Goal: Task Accomplishment & Management: Manage account settings

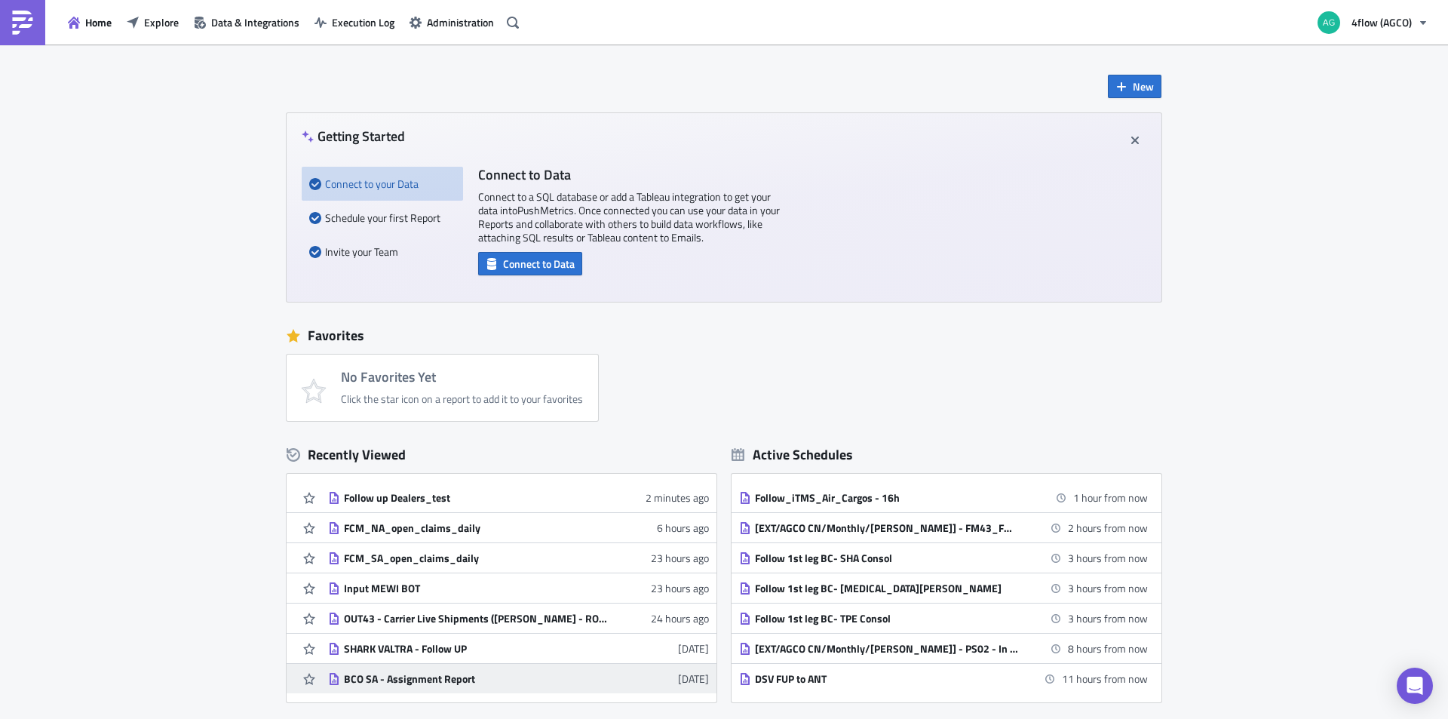
click at [436, 681] on div "BCO SA - Assignment Report" at bounding box center [476, 679] width 264 height 14
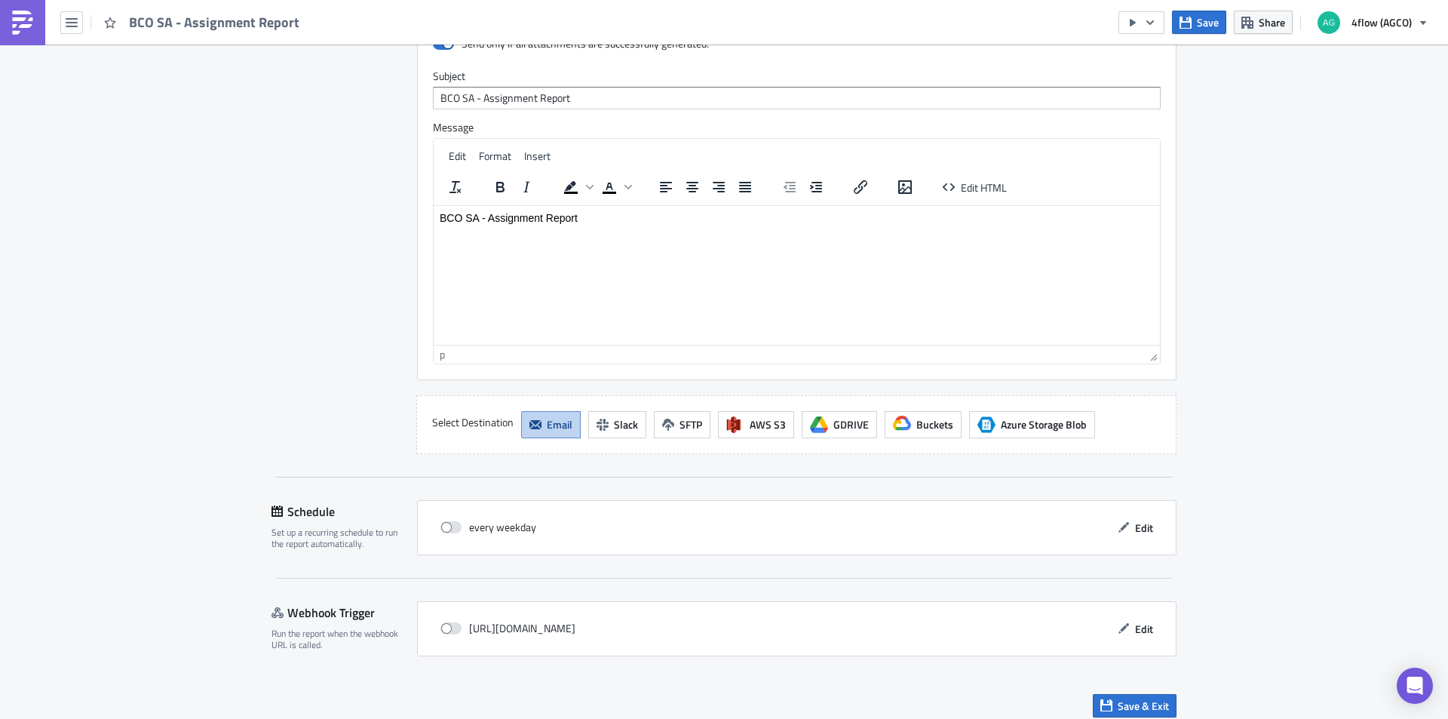
scroll to position [1810, 0]
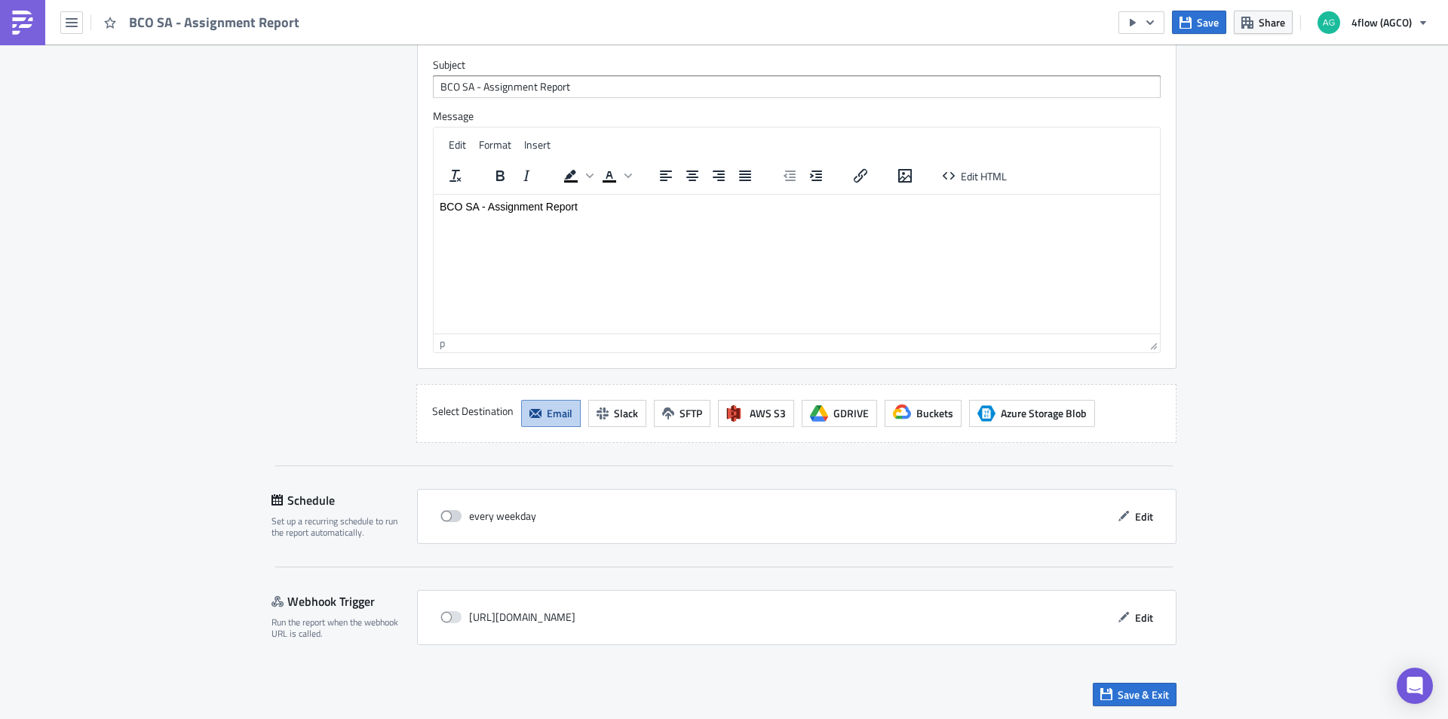
click at [445, 519] on span at bounding box center [450, 516] width 21 height 12
click at [445, 519] on input "checkbox" at bounding box center [448, 516] width 10 height 10
checkbox input "true"
drag, startPoint x: 215, startPoint y: 490, endPoint x: 211, endPoint y: 421, distance: 69.5
click at [1117, 692] on span "Save & Exit" at bounding box center [1142, 694] width 51 height 16
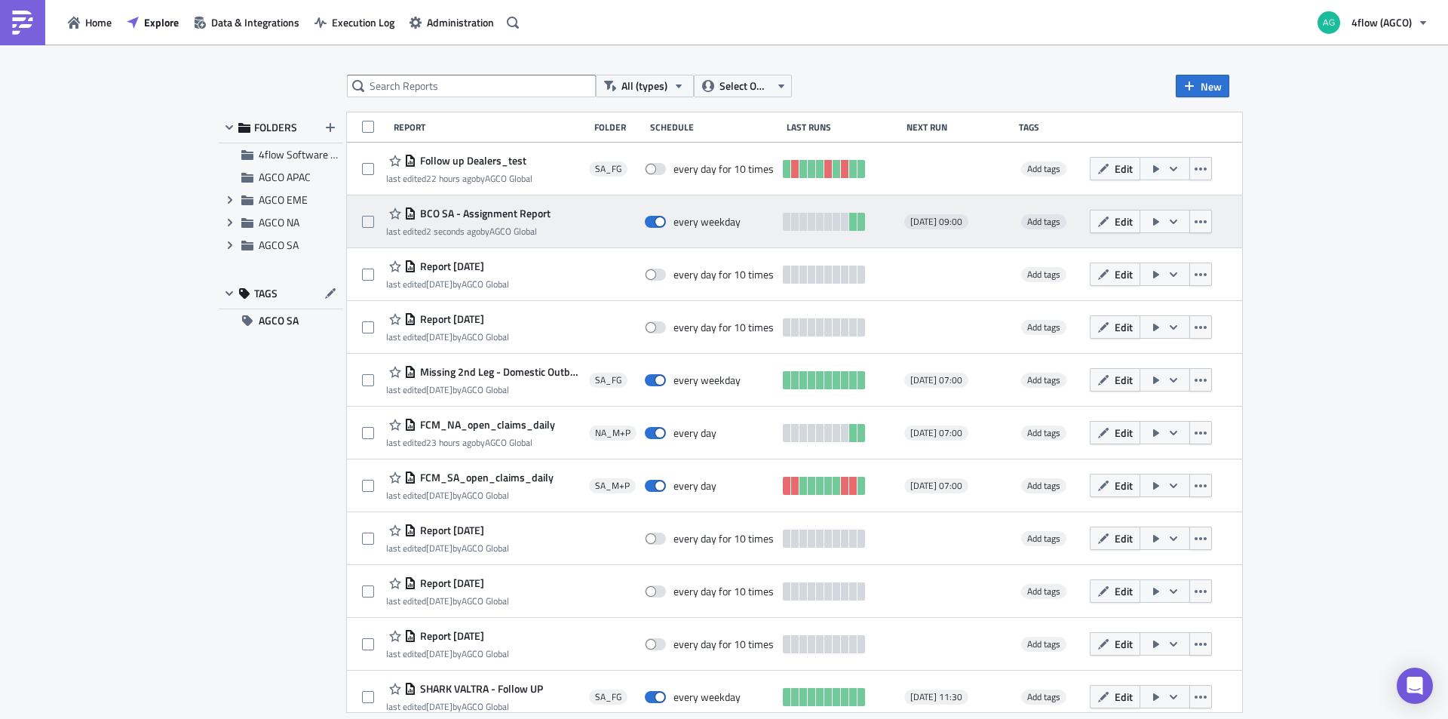
drag, startPoint x: 513, startPoint y: 216, endPoint x: 424, endPoint y: 213, distance: 88.3
click at [424, 213] on div "BCO SA - Assignment Report last edited 2 seconds ago by AGCO Global" at bounding box center [483, 222] width 195 height 30
